Goal: Register for event/course

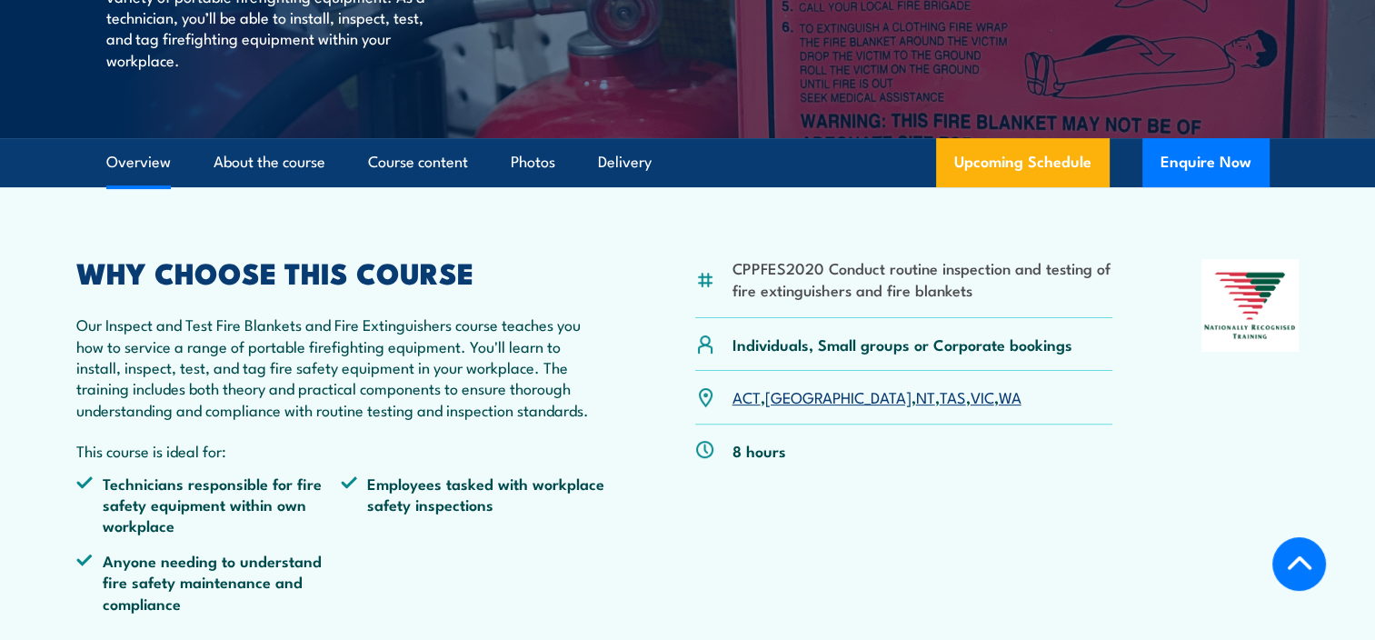
scroll to position [454, 0]
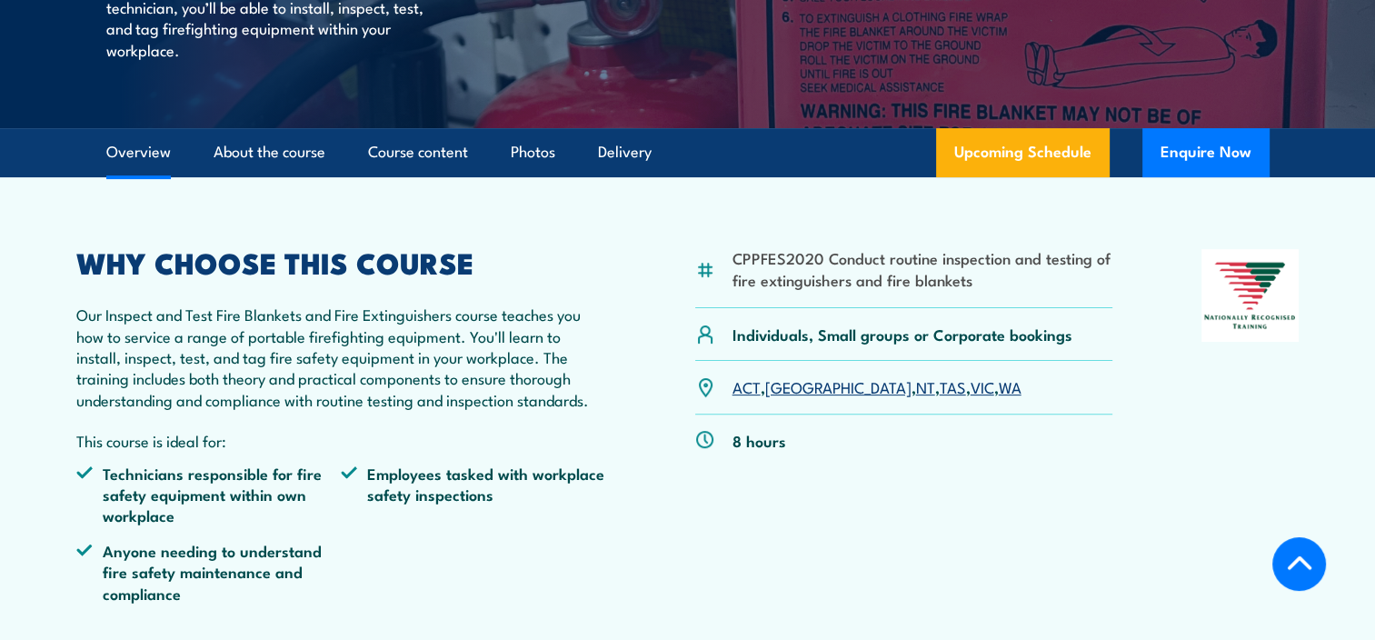
click at [998, 397] on link "WA" at bounding box center [1009, 386] width 23 height 22
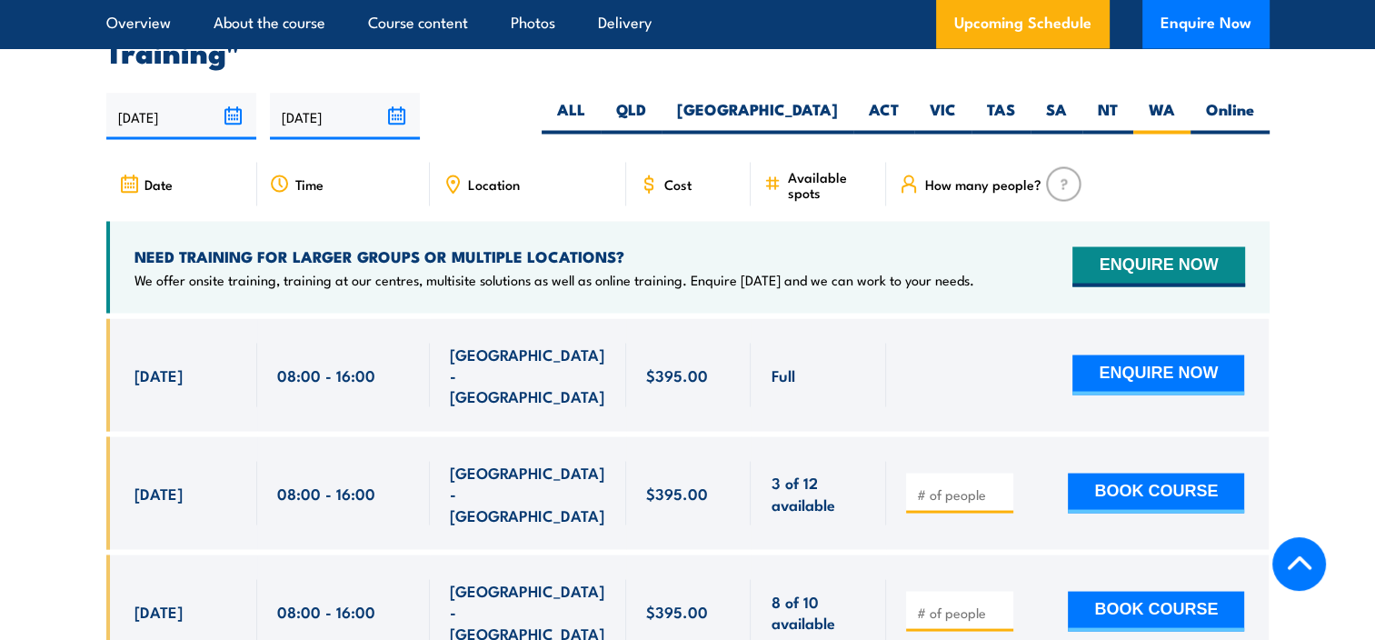
scroll to position [3283, 0]
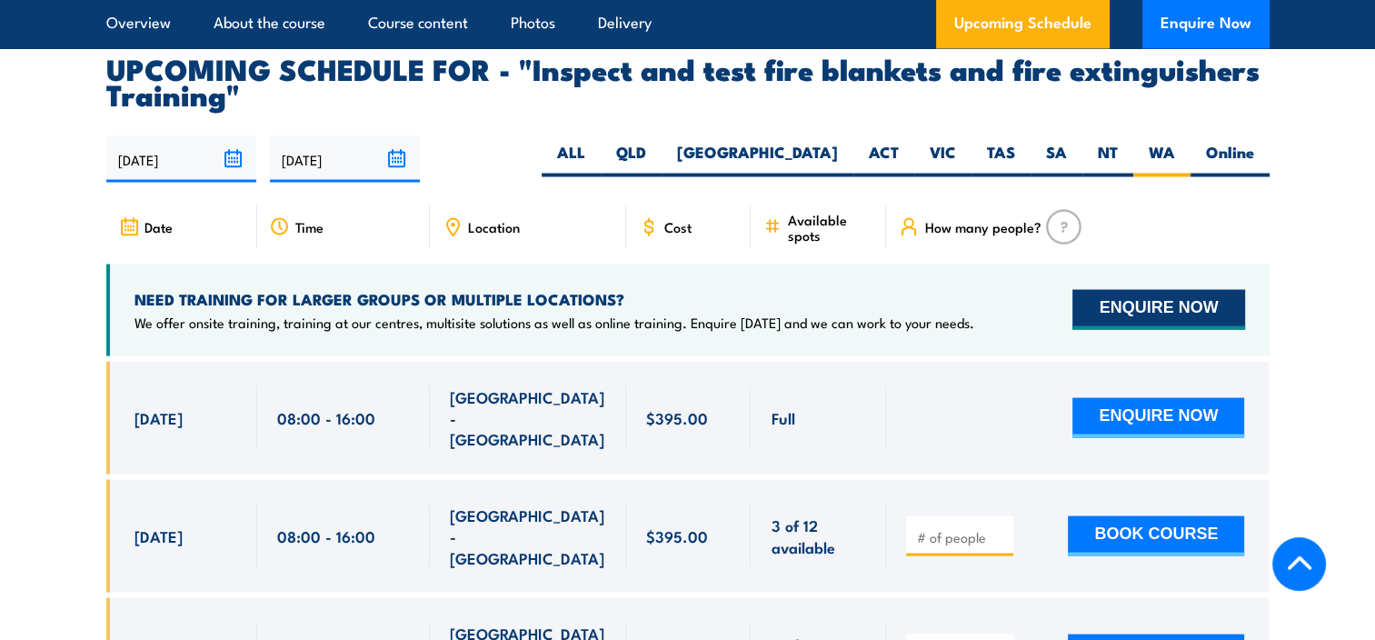
click at [1132, 329] on button "ENQUIRE NOW" at bounding box center [1158, 309] width 172 height 40
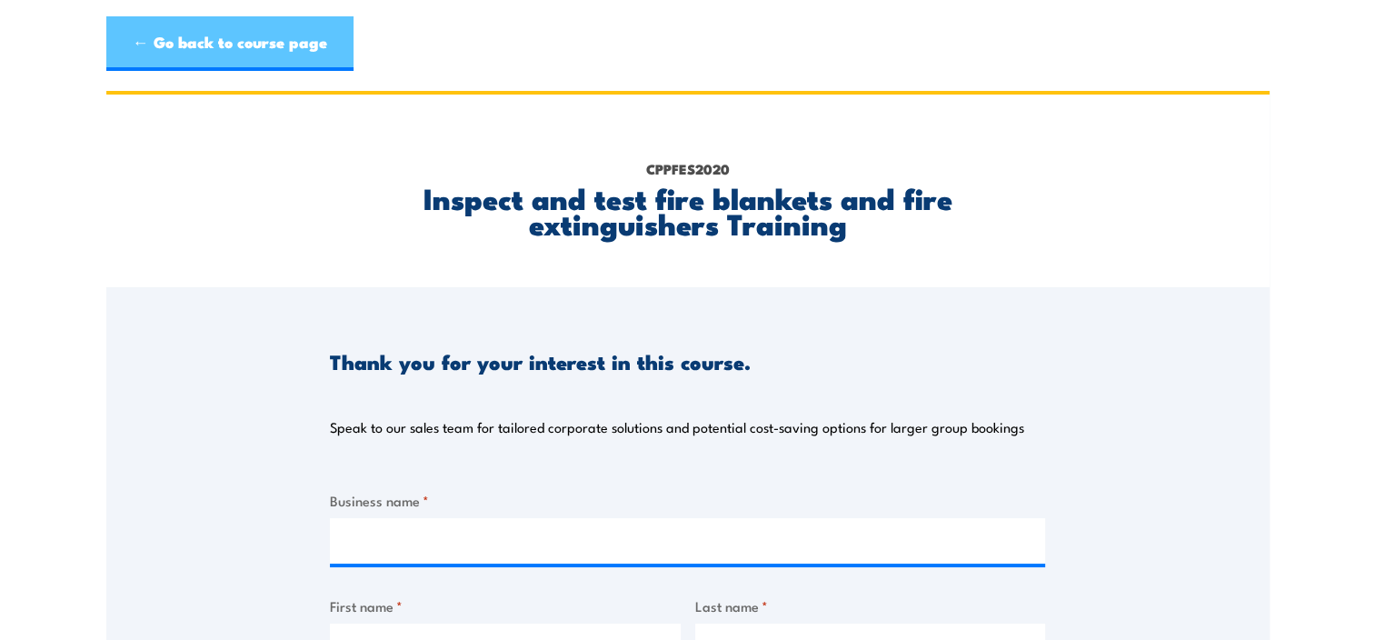
click at [185, 40] on link "← Go back to course page" at bounding box center [229, 43] width 247 height 55
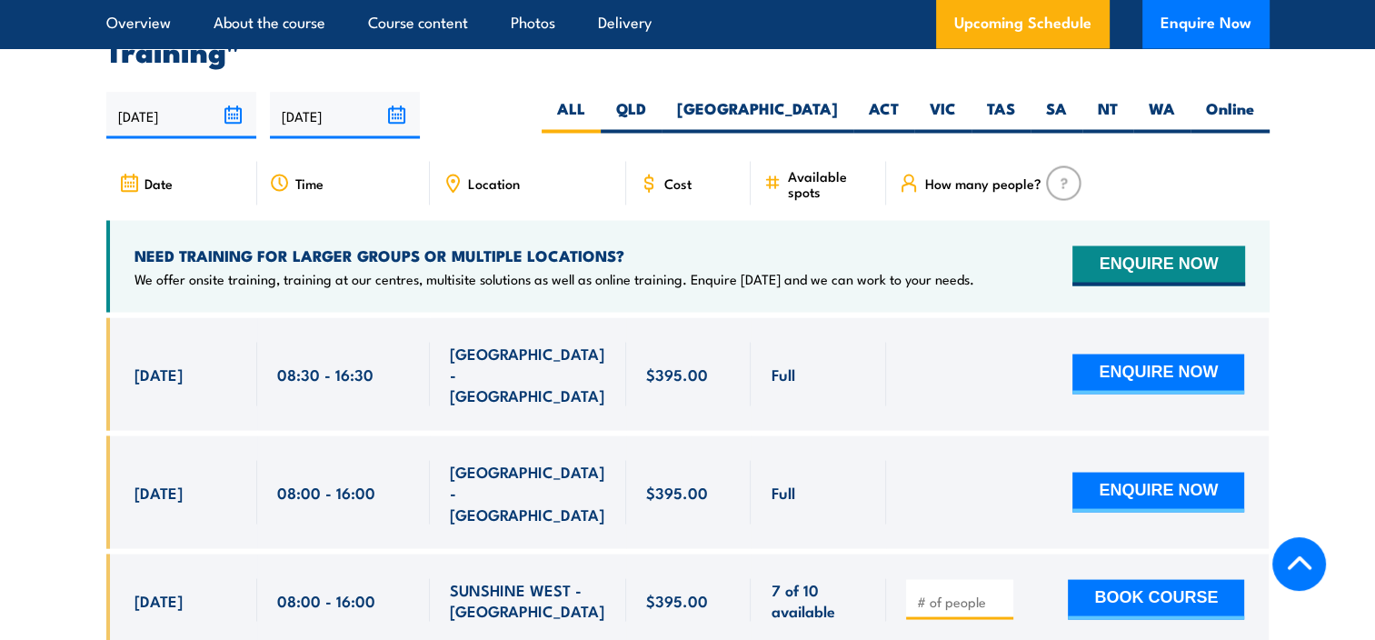
scroll to position [3283, 0]
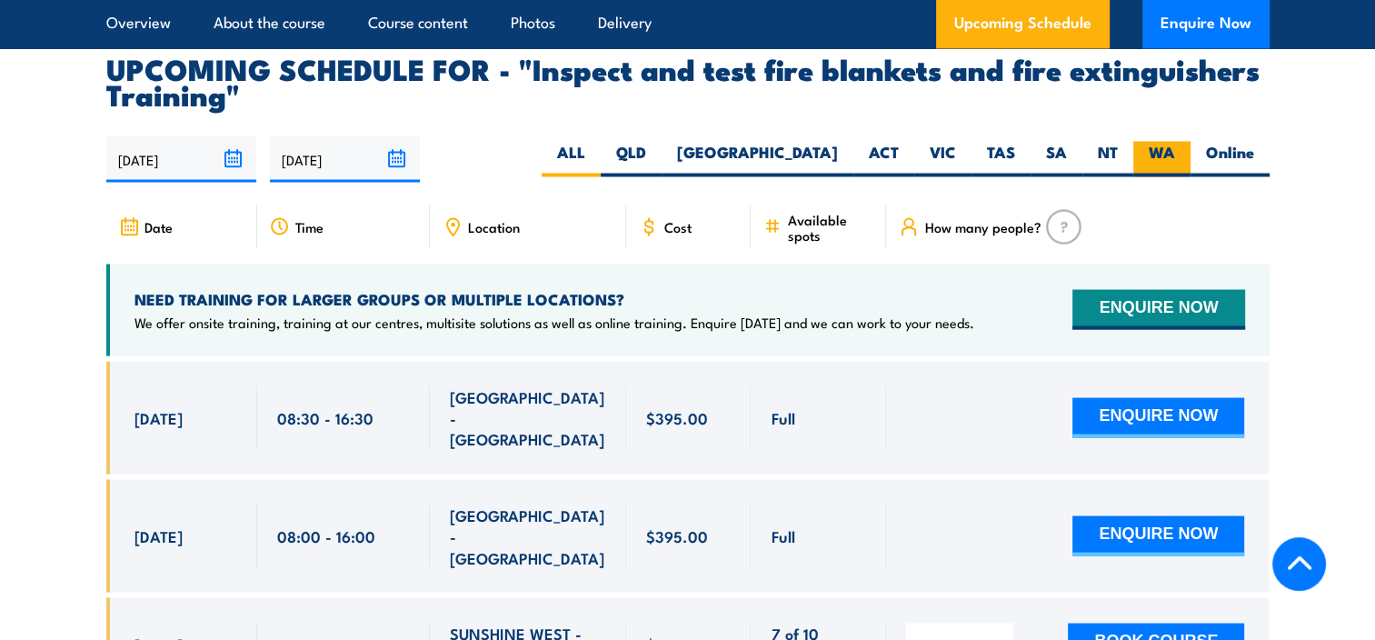
click at [1161, 176] on label "WA" at bounding box center [1161, 158] width 57 height 35
click at [1175, 153] on input "WA" at bounding box center [1181, 147] width 12 height 12
radio input "true"
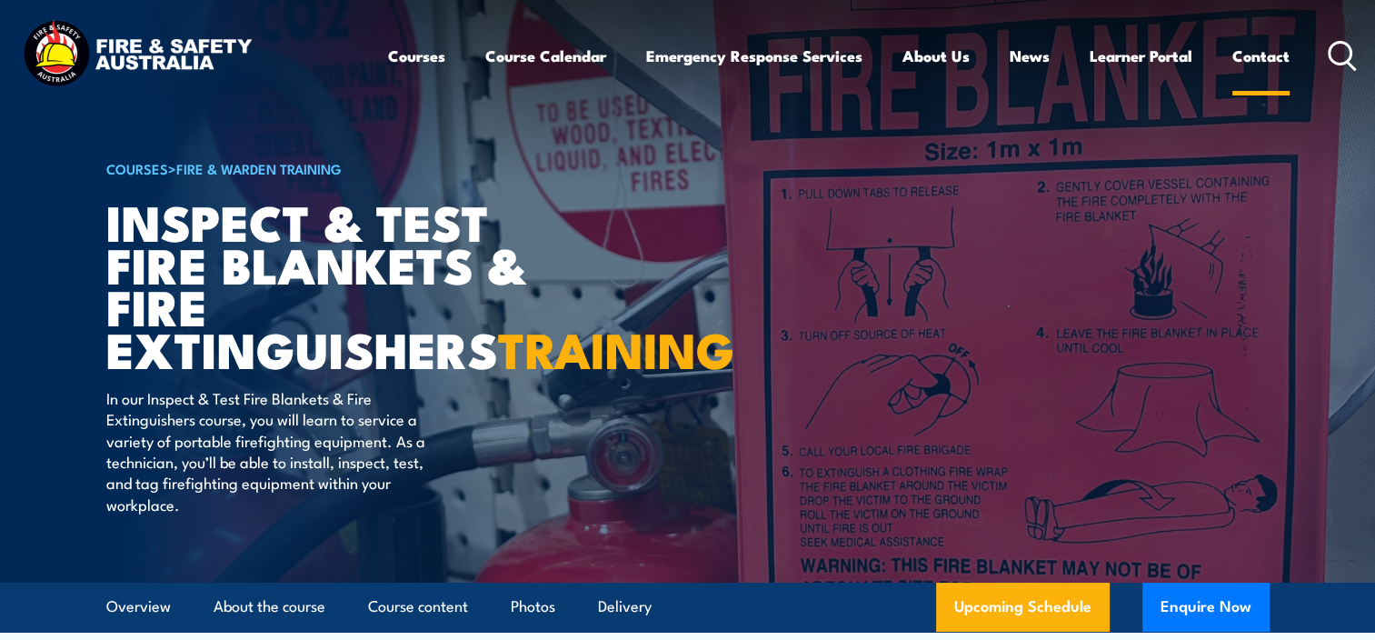
click at [1262, 61] on link "Contact" at bounding box center [1260, 56] width 57 height 48
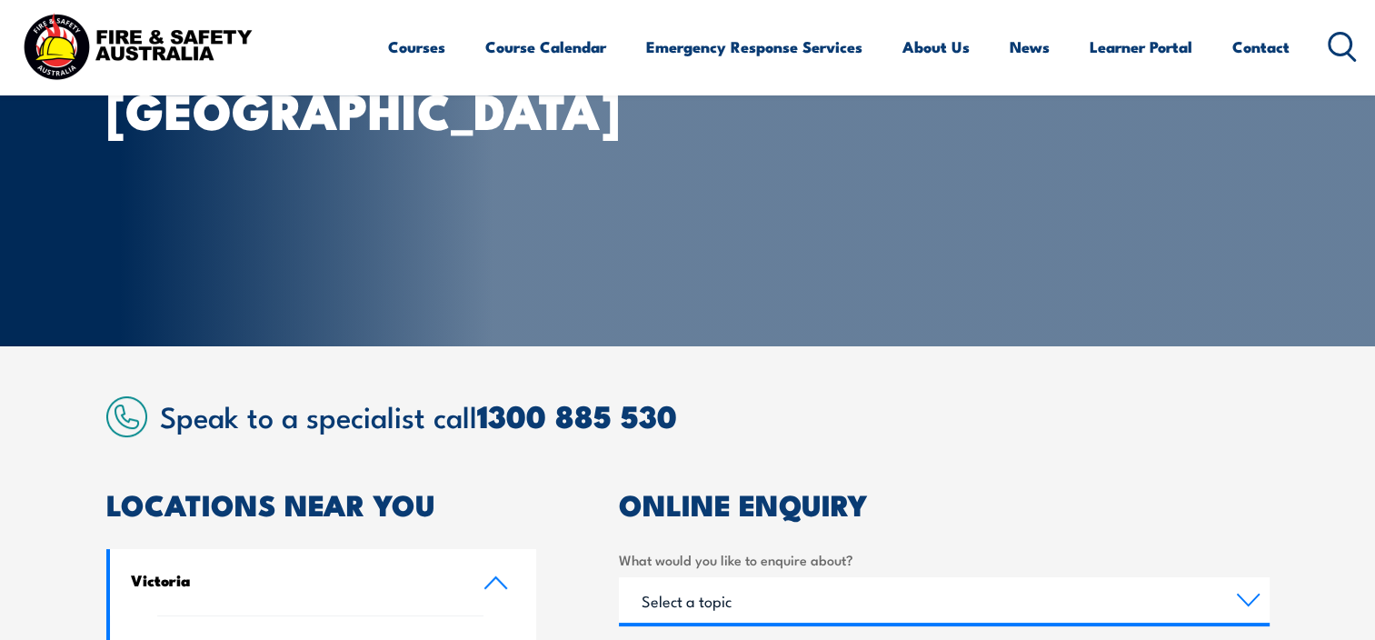
scroll to position [182, 0]
